Goal: Task Accomplishment & Management: Use online tool/utility

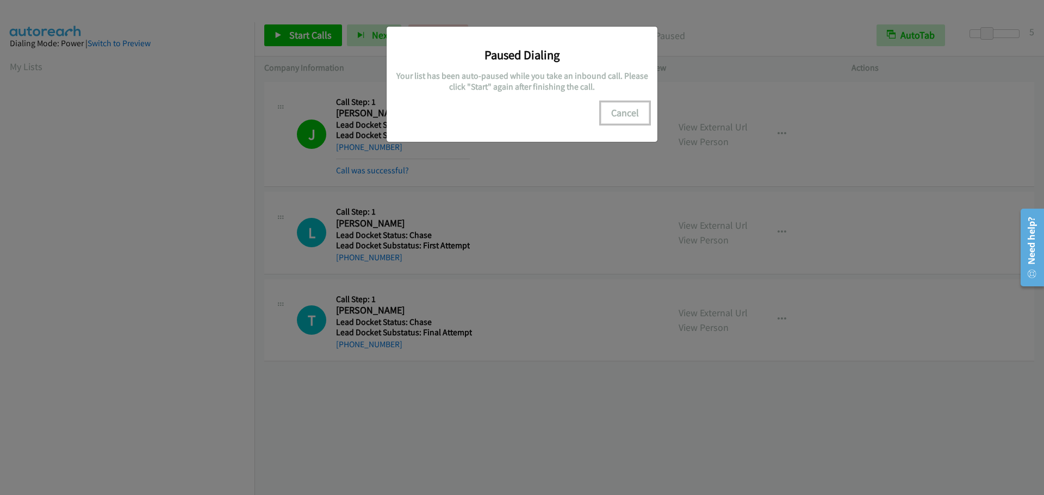
click at [625, 113] on button "Cancel" at bounding box center [625, 113] width 48 height 22
click at [623, 108] on button "Cancel" at bounding box center [625, 113] width 48 height 22
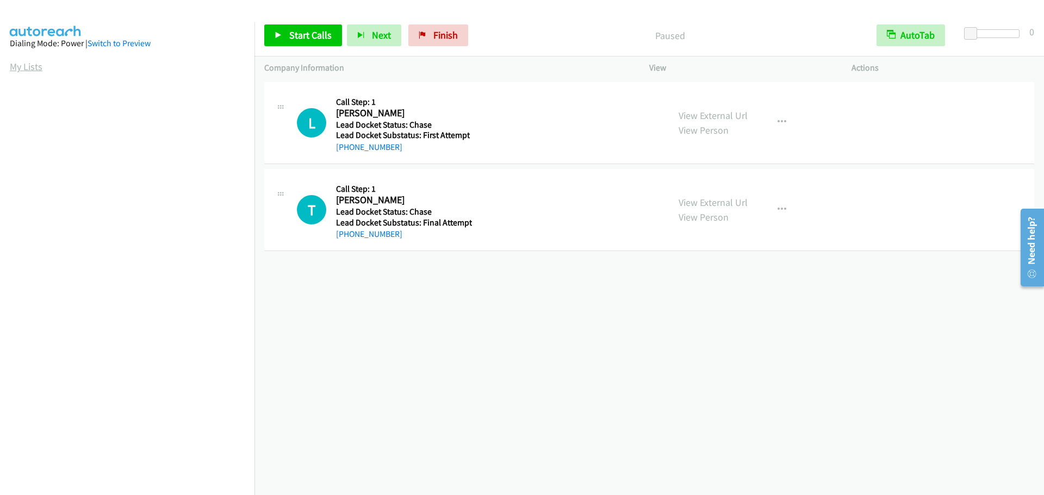
click at [24, 63] on link "My Lists" at bounding box center [26, 66] width 33 height 13
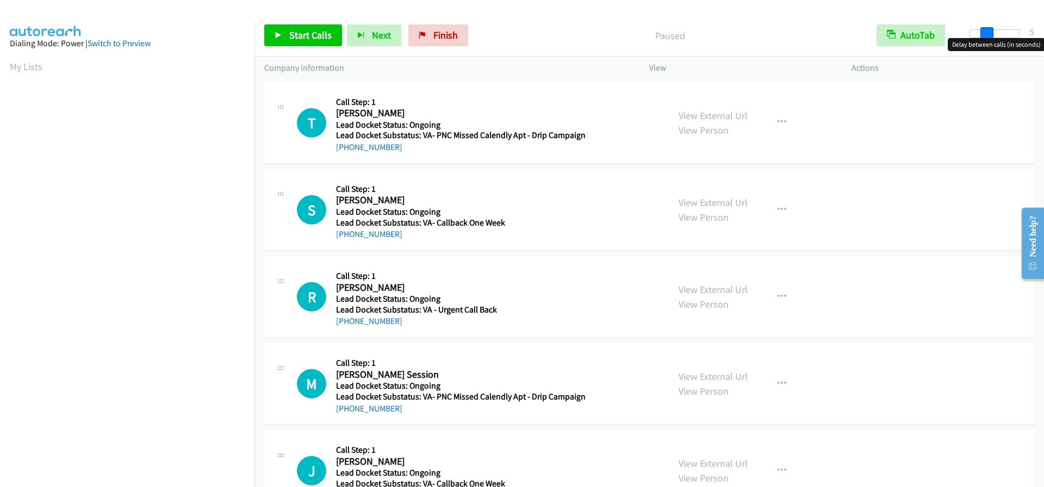
drag, startPoint x: 964, startPoint y: 33, endPoint x: 980, endPoint y: 34, distance: 15.9
click at [980, 34] on div at bounding box center [995, 33] width 50 height 9
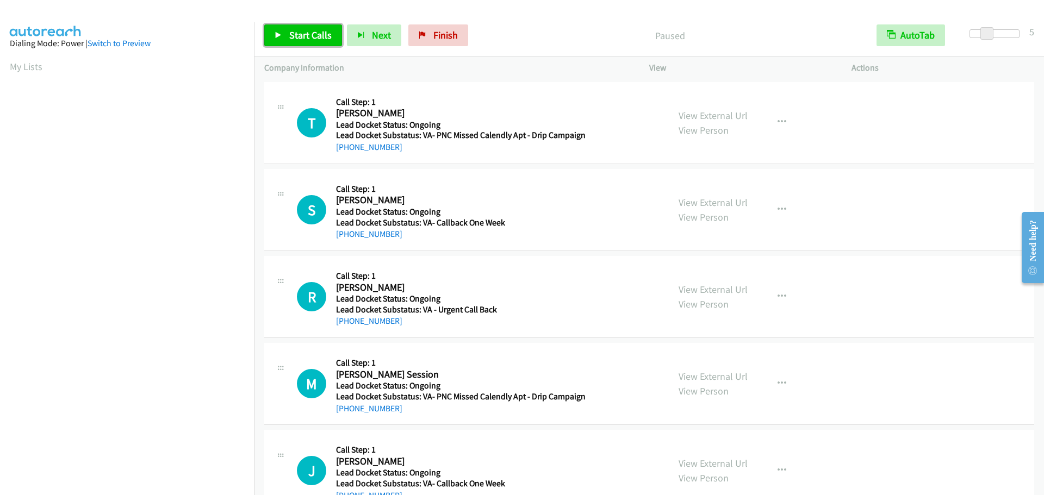
click at [299, 40] on span "Start Calls" at bounding box center [310, 35] width 42 height 13
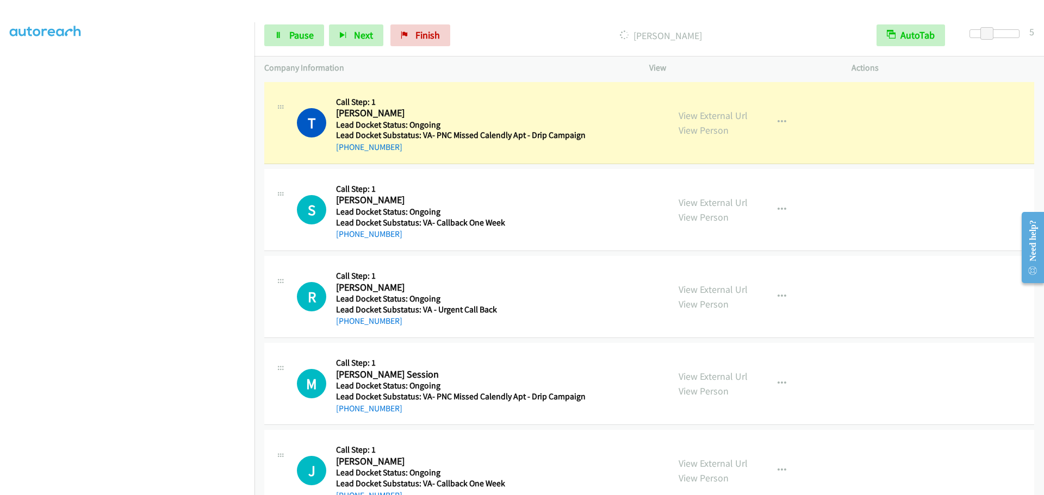
scroll to position [114, 0]
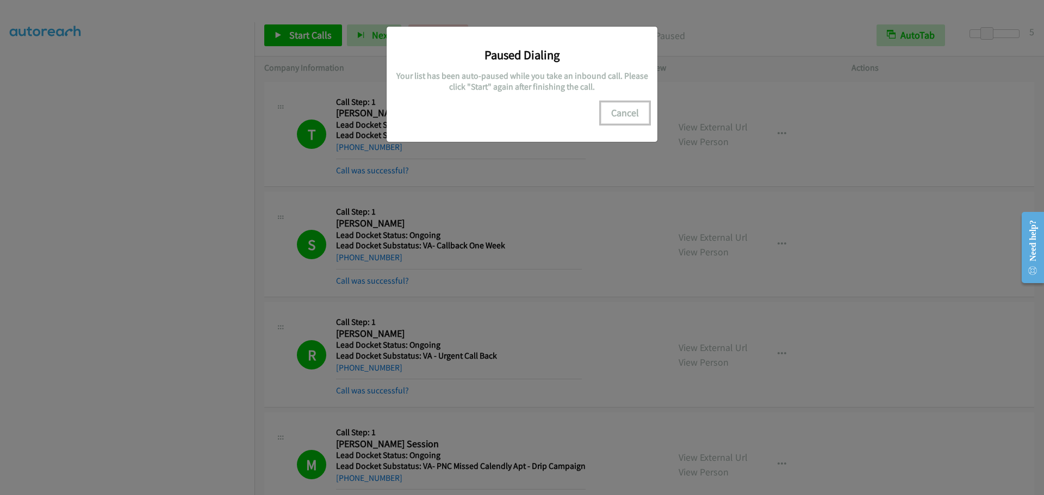
click at [630, 111] on button "Cancel" at bounding box center [625, 113] width 48 height 22
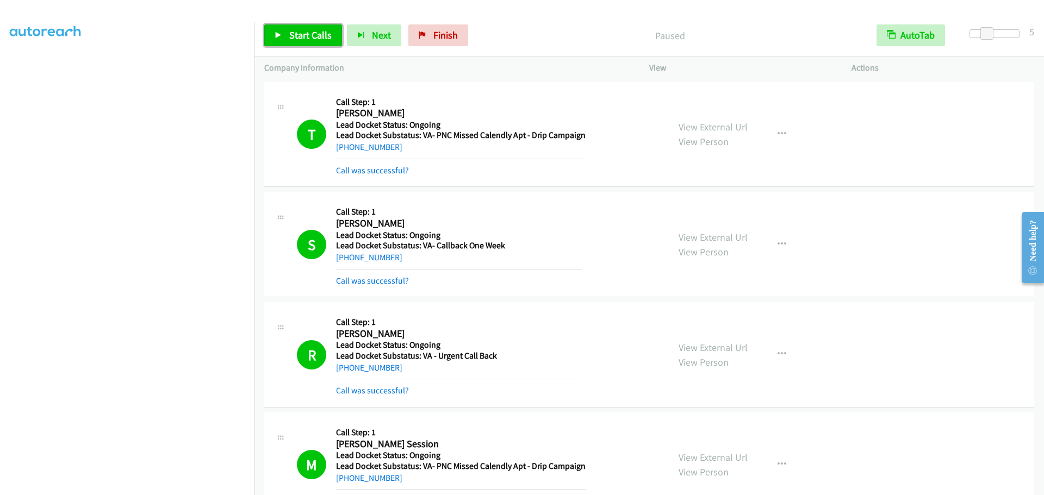
click at [307, 29] on span "Start Calls" at bounding box center [310, 35] width 42 height 13
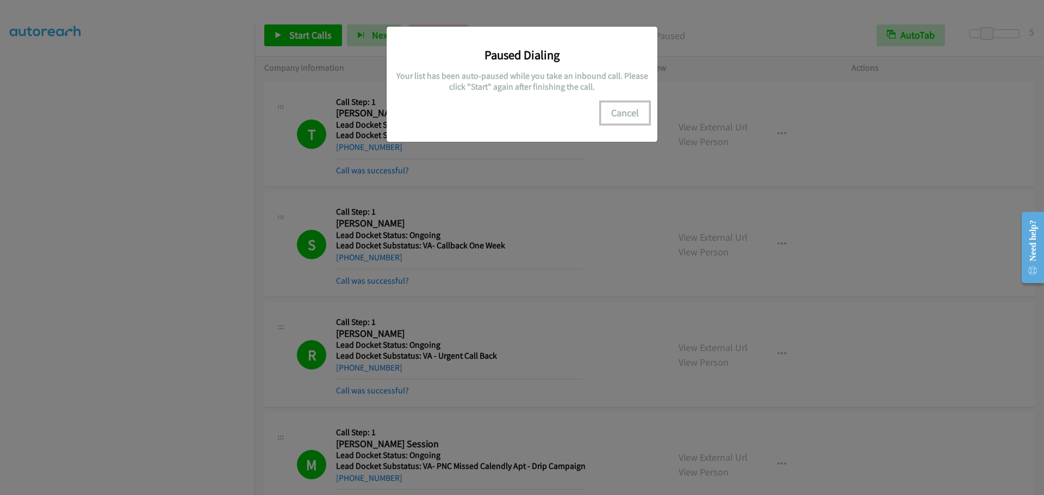
click at [625, 111] on button "Cancel" at bounding box center [625, 113] width 48 height 22
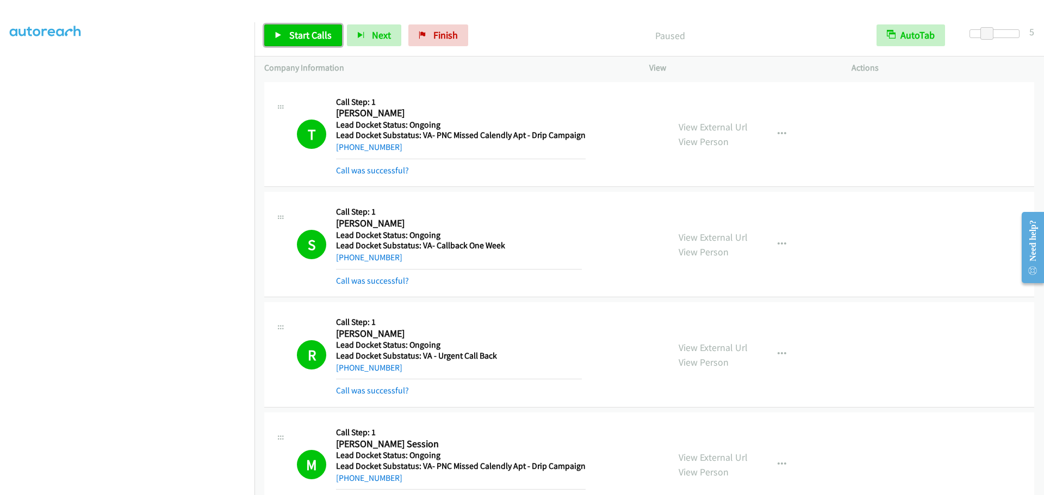
click at [313, 36] on span "Start Calls" at bounding box center [310, 35] width 42 height 13
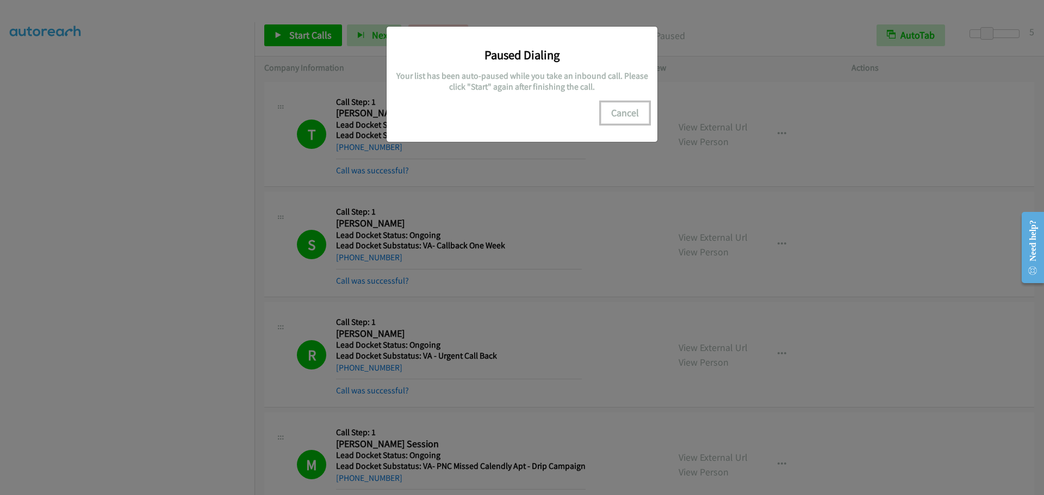
click at [620, 111] on button "Cancel" at bounding box center [625, 113] width 48 height 22
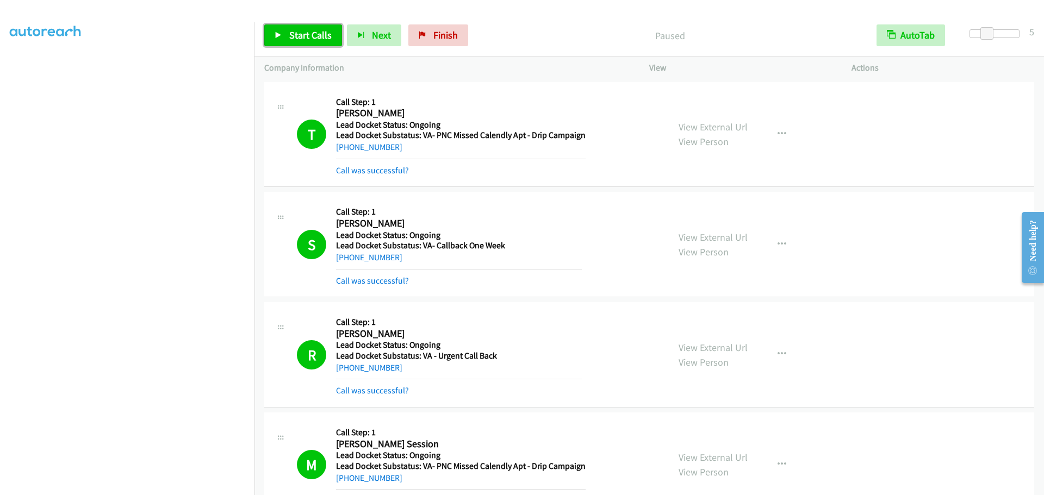
click at [317, 30] on span "Start Calls" at bounding box center [310, 35] width 42 height 13
